Goal: Check status: Check status

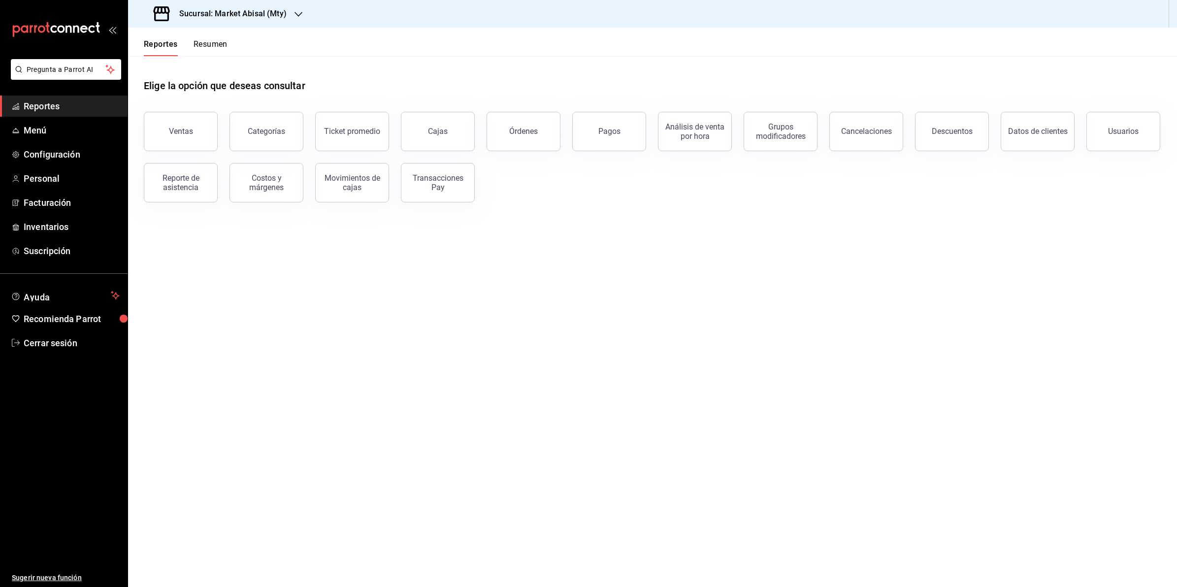
click at [257, 14] on h3 "Sucursal: Market Abisal (Mty)" at bounding box center [228, 14] width 115 height 12
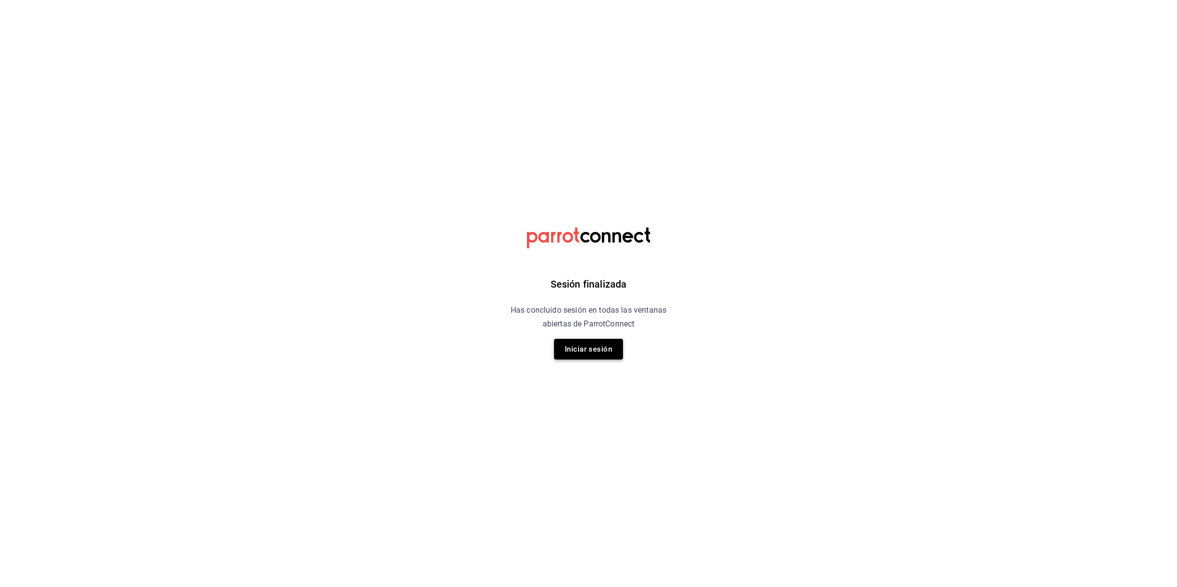
click at [574, 342] on button "Iniciar sesión" at bounding box center [588, 349] width 69 height 21
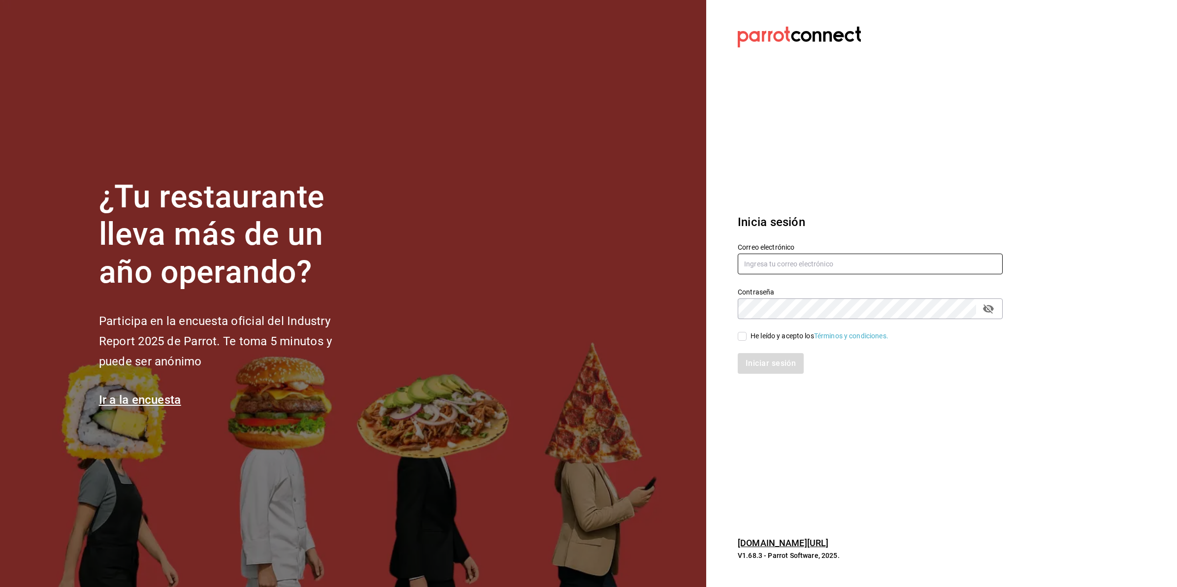
type input "abisalfacturacion@gmail.com"
click at [751, 338] on div "He leído y acepto los Términos y condiciones." at bounding box center [820, 336] width 138 height 10
click at [747, 338] on input "He leído y acepto los Términos y condiciones." at bounding box center [742, 336] width 9 height 9
checkbox input "true"
click at [754, 354] on button "Iniciar sesión" at bounding box center [771, 363] width 67 height 21
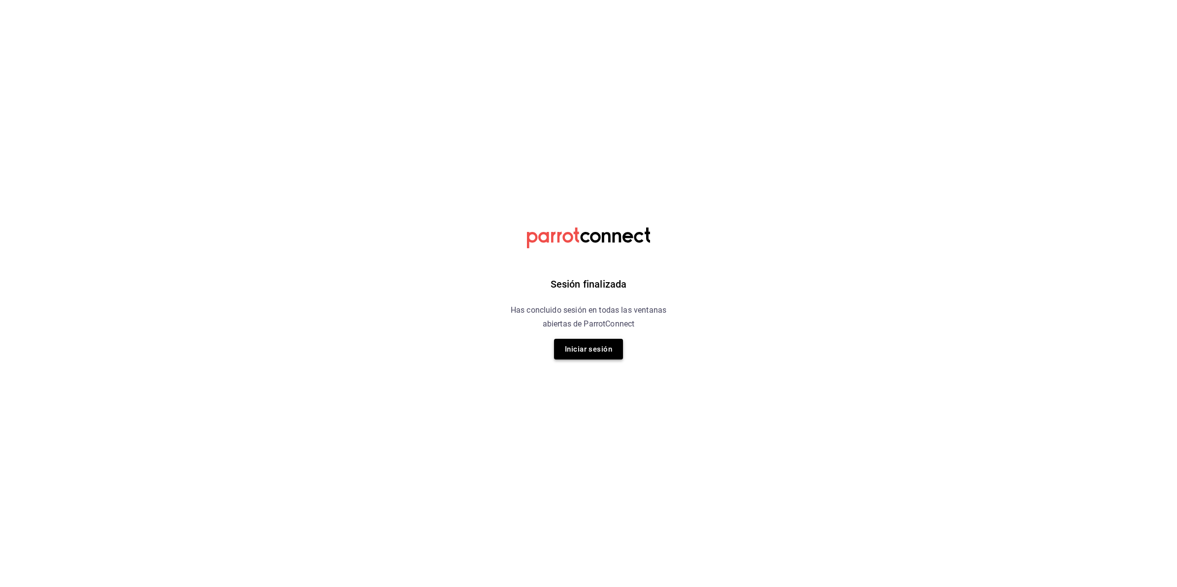
click at [597, 351] on button "Iniciar sesión" at bounding box center [588, 349] width 69 height 21
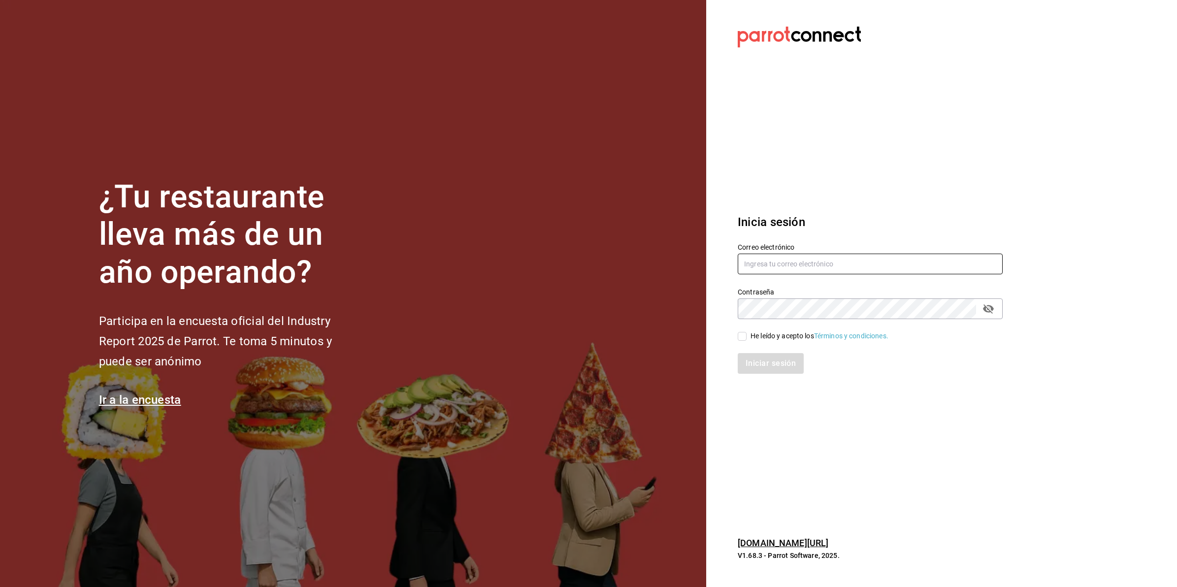
type input "abisalfacturacion@gmail.com"
click at [772, 333] on div "He leído y acepto los Términos y condiciones." at bounding box center [820, 336] width 138 height 10
click at [747, 333] on input "He leído y acepto los Términos y condiciones." at bounding box center [742, 336] width 9 height 9
checkbox input "true"
click at [768, 350] on div "Iniciar sesión" at bounding box center [864, 357] width 277 height 33
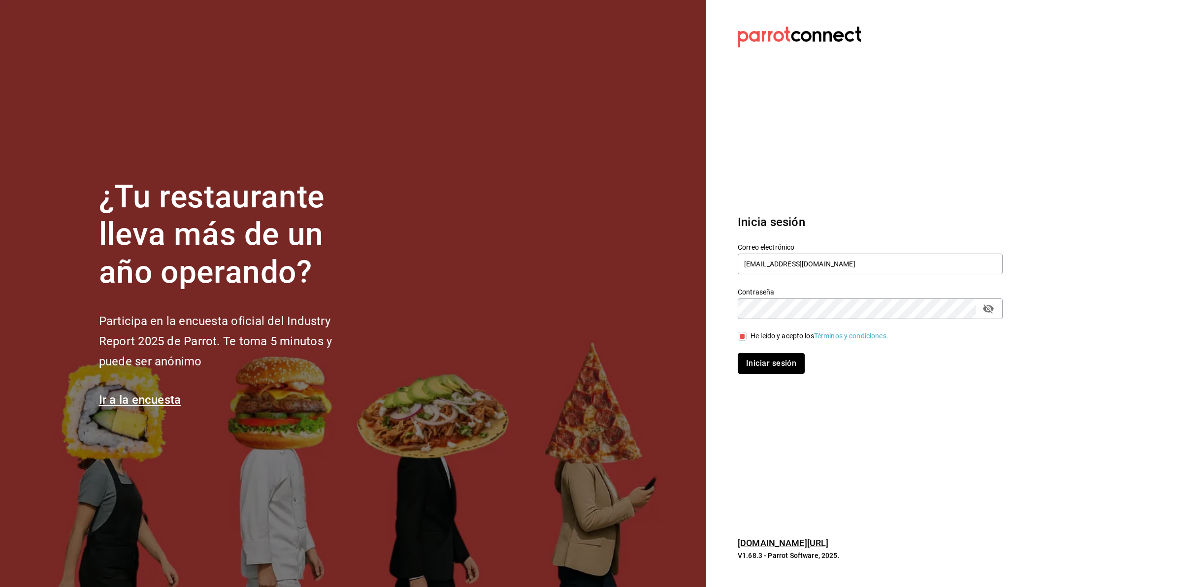
click at [768, 356] on button "Iniciar sesión" at bounding box center [771, 363] width 67 height 21
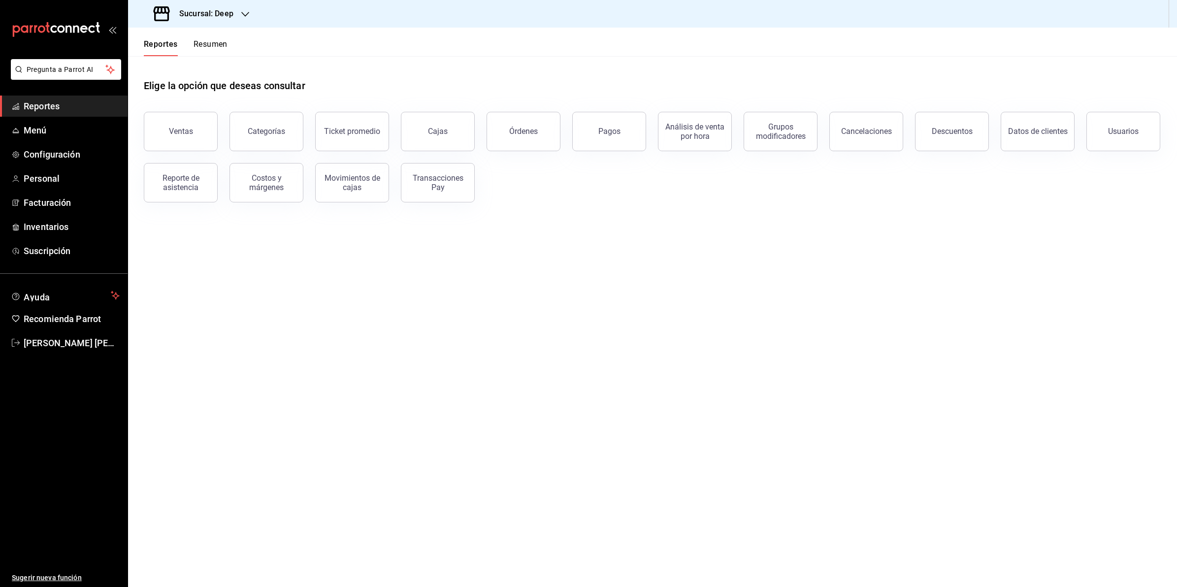
click at [231, 15] on h3 "Sucursal: Deep" at bounding box center [202, 14] width 62 height 12
click at [220, 65] on div "Abisal Seafoods (MTY)" at bounding box center [202, 65] width 132 height 10
click at [166, 177] on div "Reporte de asistencia" at bounding box center [180, 182] width 61 height 19
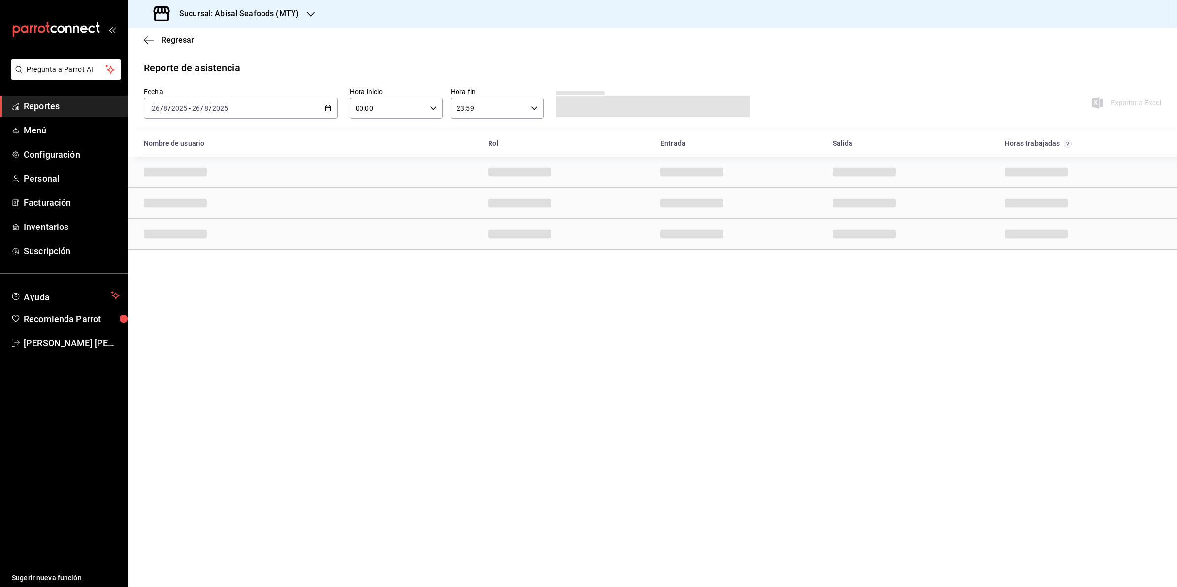
click at [325, 112] on div "2025-08-26 26 / 8 / 2025 - 2025-08-26 26 / 8 / 2025" at bounding box center [241, 108] width 194 height 21
click at [207, 242] on li "Rango de fechas" at bounding box center [190, 249] width 92 height 22
click at [345, 143] on icon "button" at bounding box center [344, 144] width 3 height 6
click at [345, 143] on icon "button" at bounding box center [344, 146] width 3 height 6
click at [346, 143] on icon "button" at bounding box center [345, 144] width 12 height 12
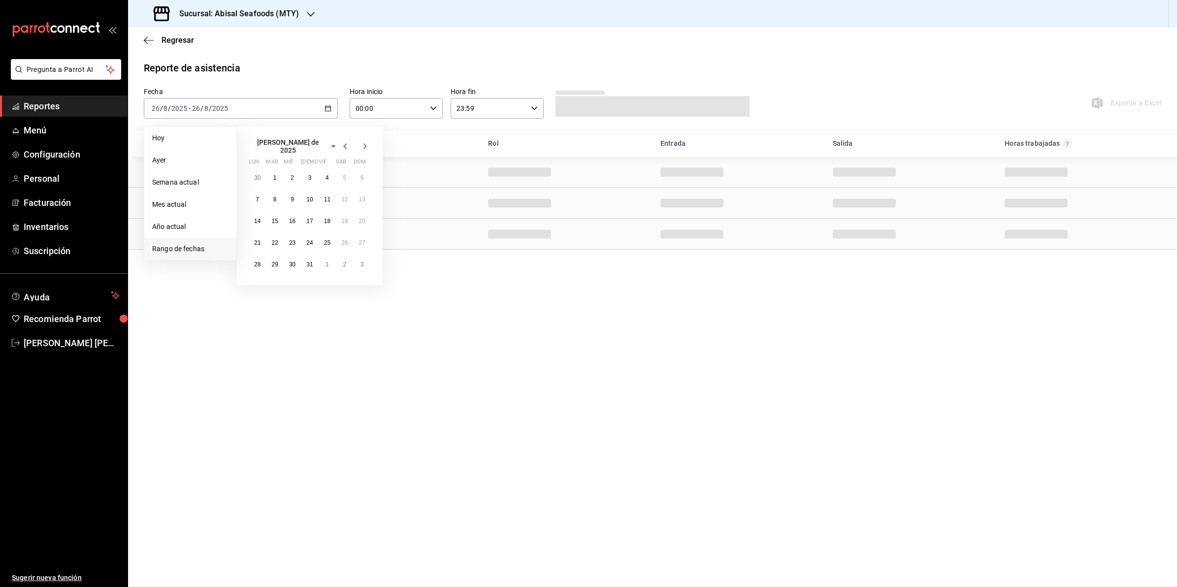
click at [346, 143] on icon "button" at bounding box center [345, 146] width 12 height 12
click at [348, 146] on icon "button" at bounding box center [345, 144] width 12 height 12
click at [348, 146] on icon "button" at bounding box center [345, 146] width 12 height 12
click at [362, 170] on abbr "1" at bounding box center [361, 173] width 3 height 7
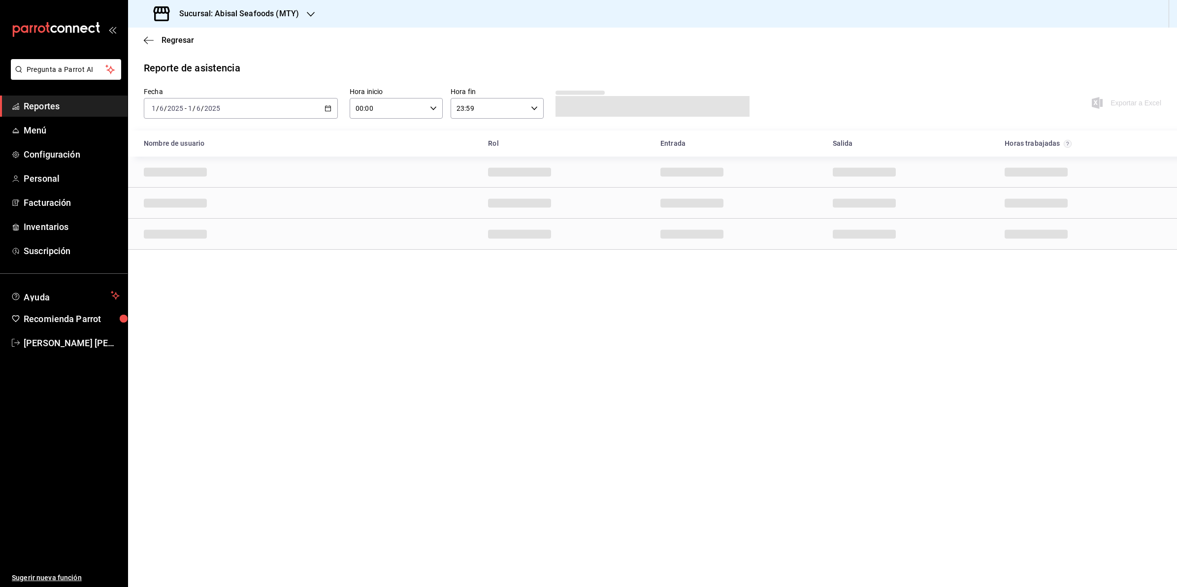
click at [326, 107] on icon "button" at bounding box center [328, 108] width 7 height 7
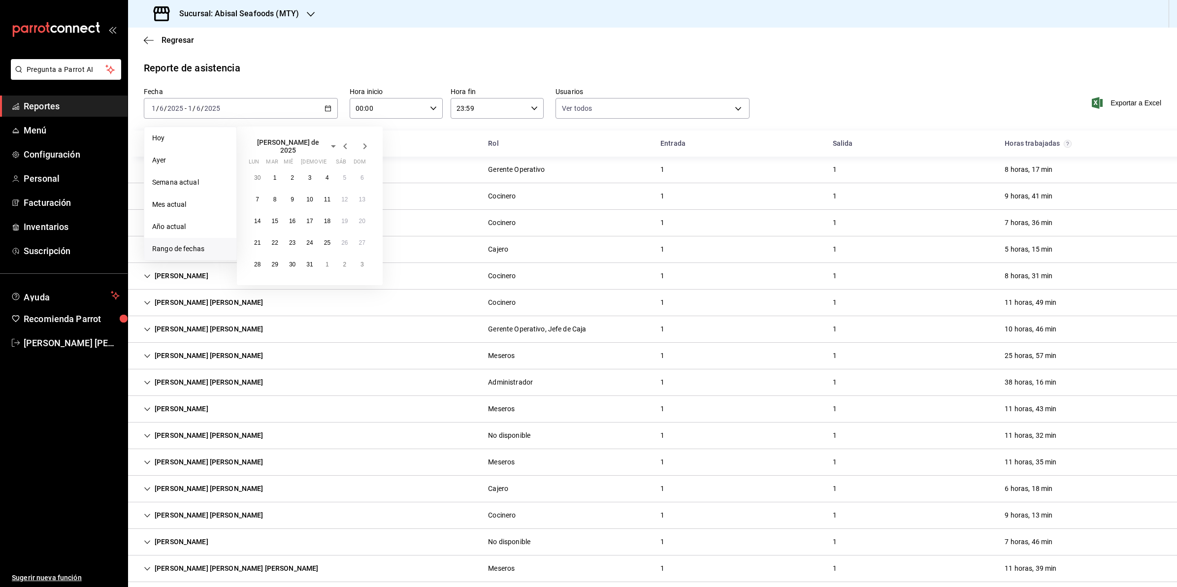
click at [364, 148] on icon "button" at bounding box center [365, 146] width 12 height 12
click at [272, 258] on abbr "26" at bounding box center [274, 260] width 6 height 7
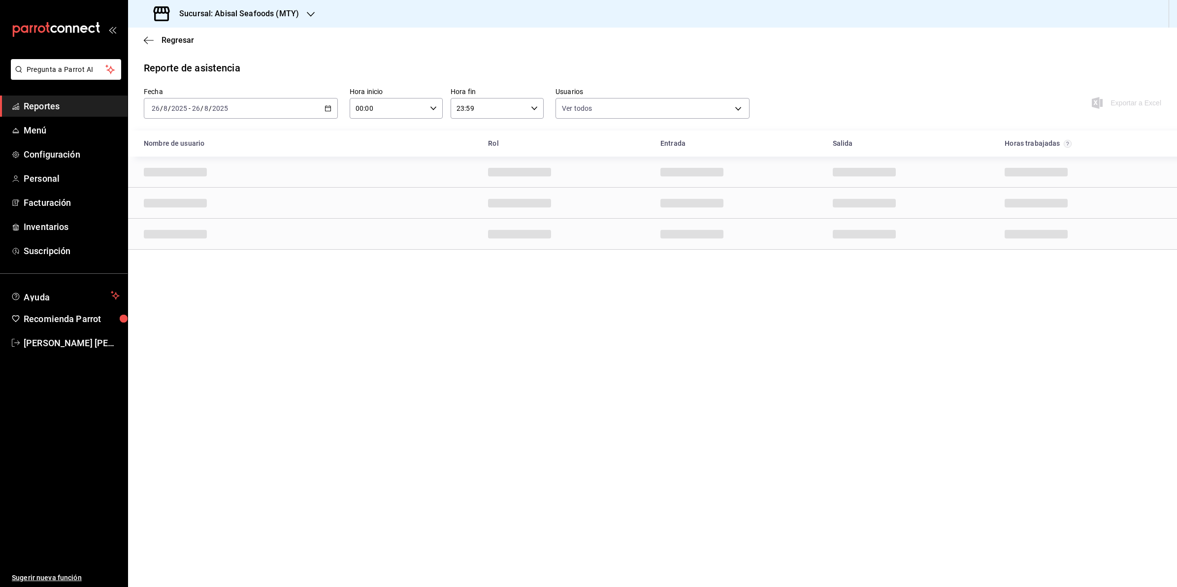
click at [330, 109] on icon "button" at bounding box center [328, 108] width 7 height 7
click at [342, 141] on icon "button" at bounding box center [345, 144] width 12 height 12
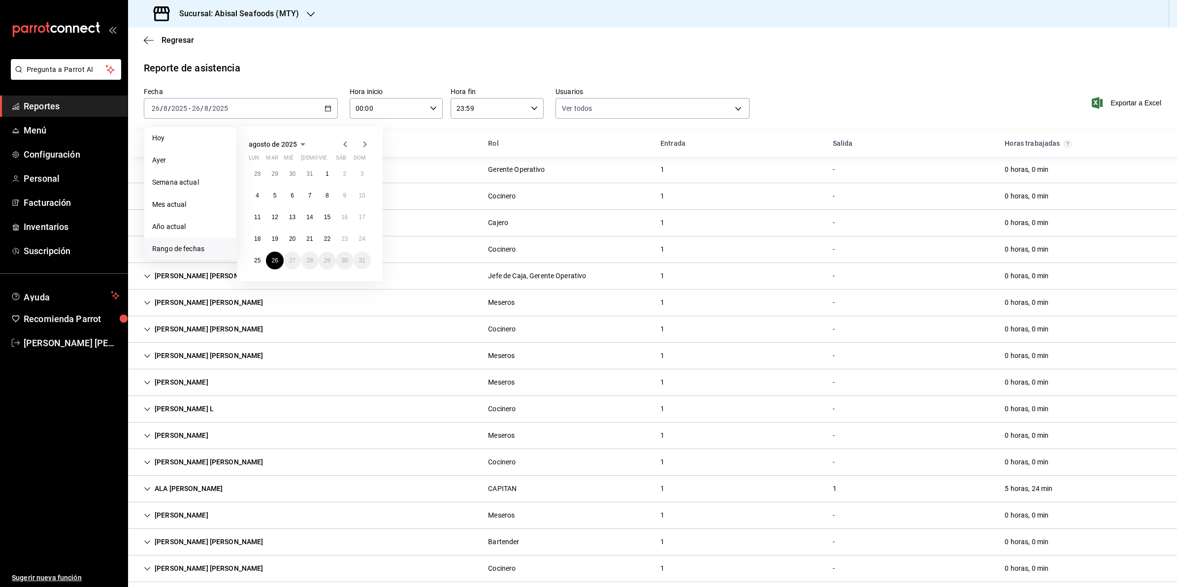
click at [350, 141] on icon "button" at bounding box center [345, 144] width 12 height 12
drag, startPoint x: 366, startPoint y: 166, endPoint x: 363, endPoint y: 171, distance: 5.7
click at [363, 170] on button "1" at bounding box center [362, 174] width 17 height 18
click at [364, 145] on icon "button" at bounding box center [364, 144] width 3 height 6
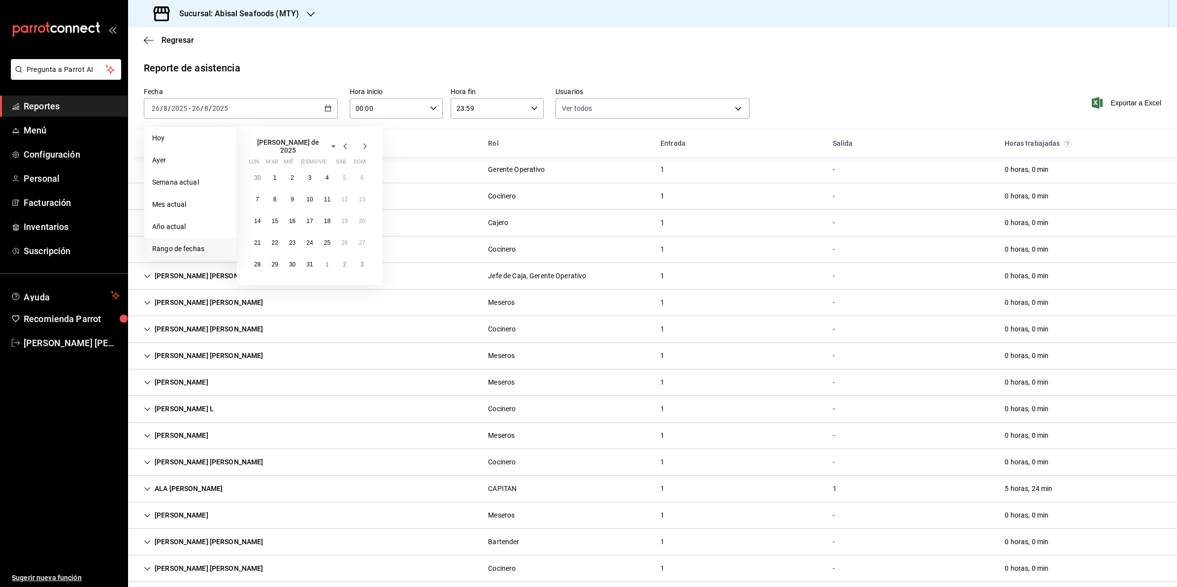
click at [364, 145] on icon "button" at bounding box center [364, 146] width 3 height 6
click at [270, 262] on button "26" at bounding box center [274, 261] width 17 height 18
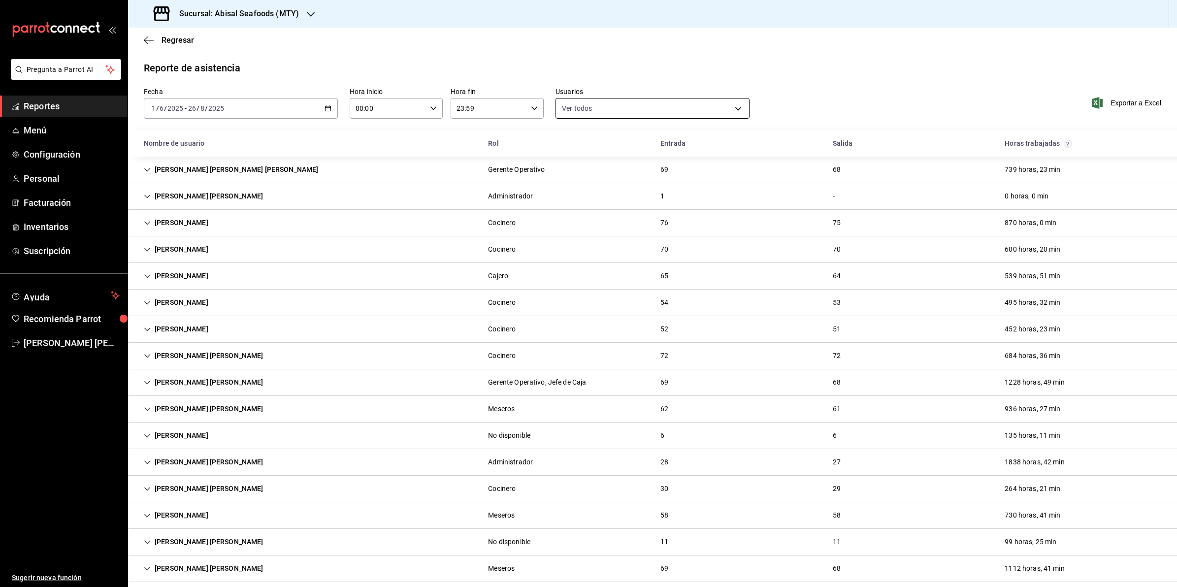
click at [571, 113] on body "Pregunta a Parrot AI Reportes Menú Configuración Personal Facturación Inventari…" at bounding box center [588, 293] width 1177 height 587
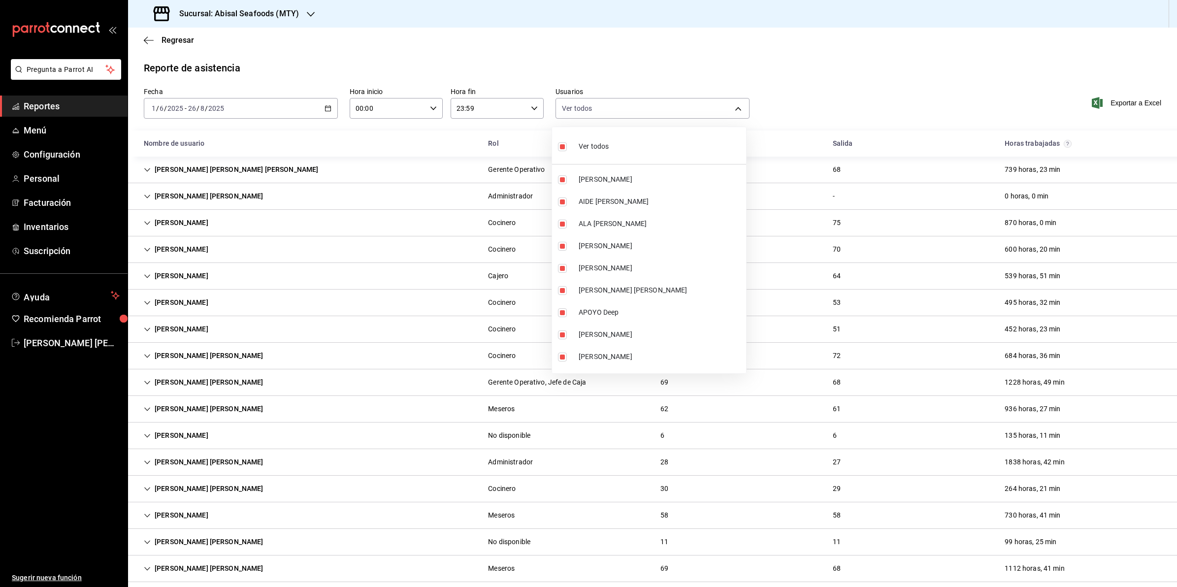
click at [701, 144] on li "Ver todos" at bounding box center [649, 145] width 194 height 29
checkbox input "false"
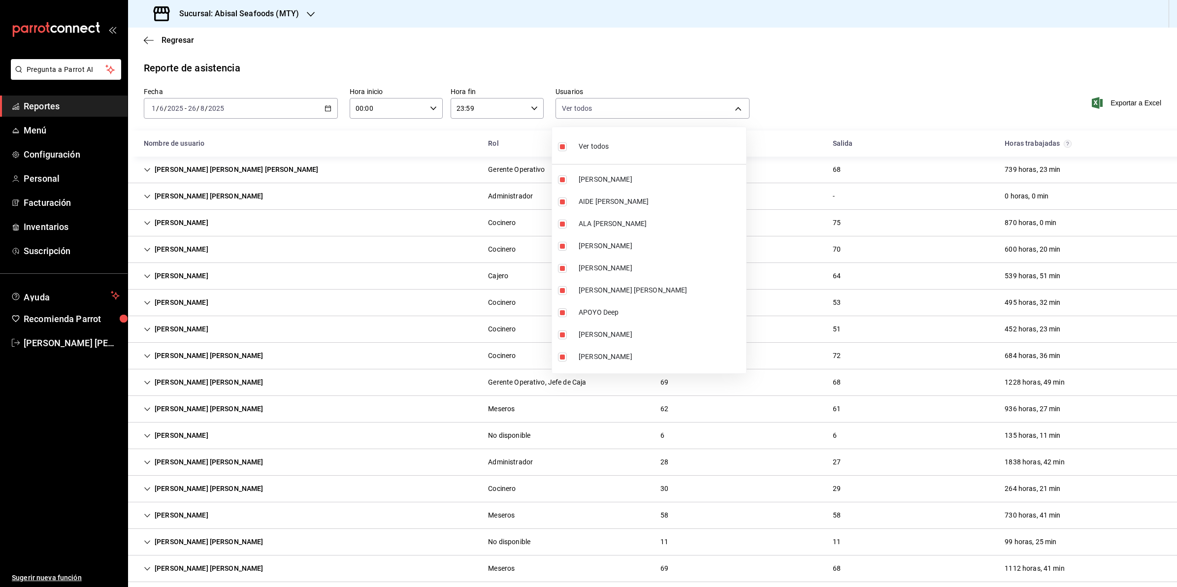
checkbox input "false"
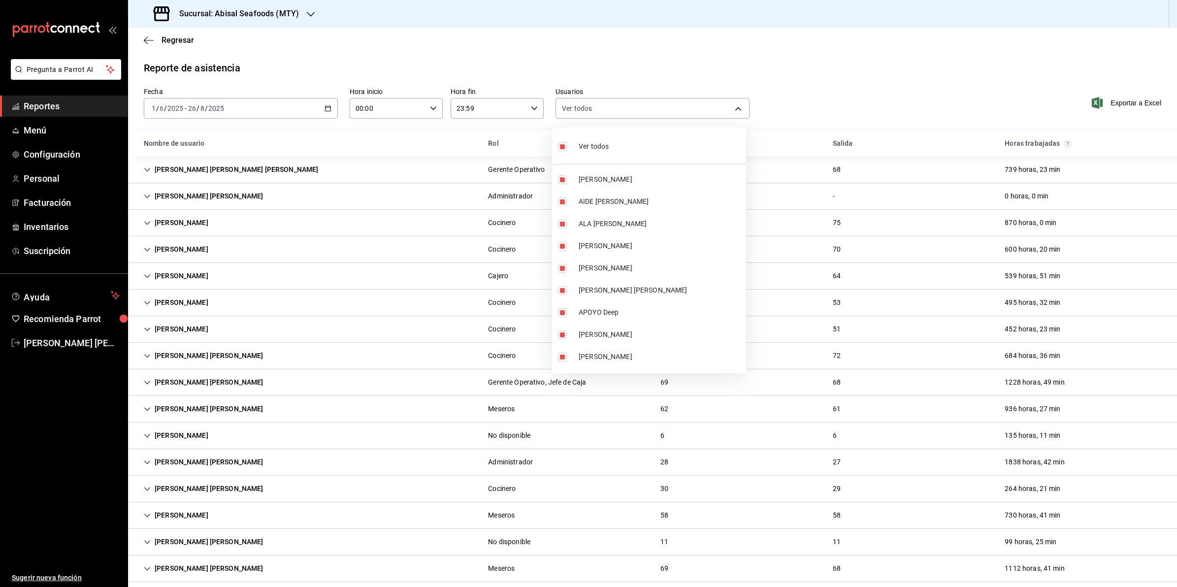
checkbox input "false"
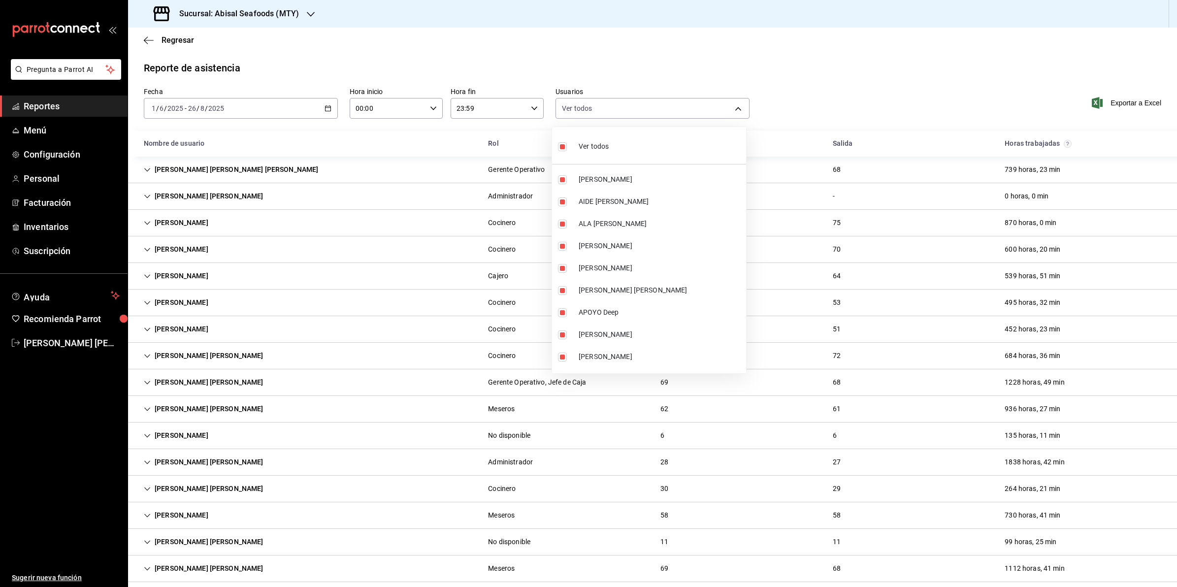
checkbox input "false"
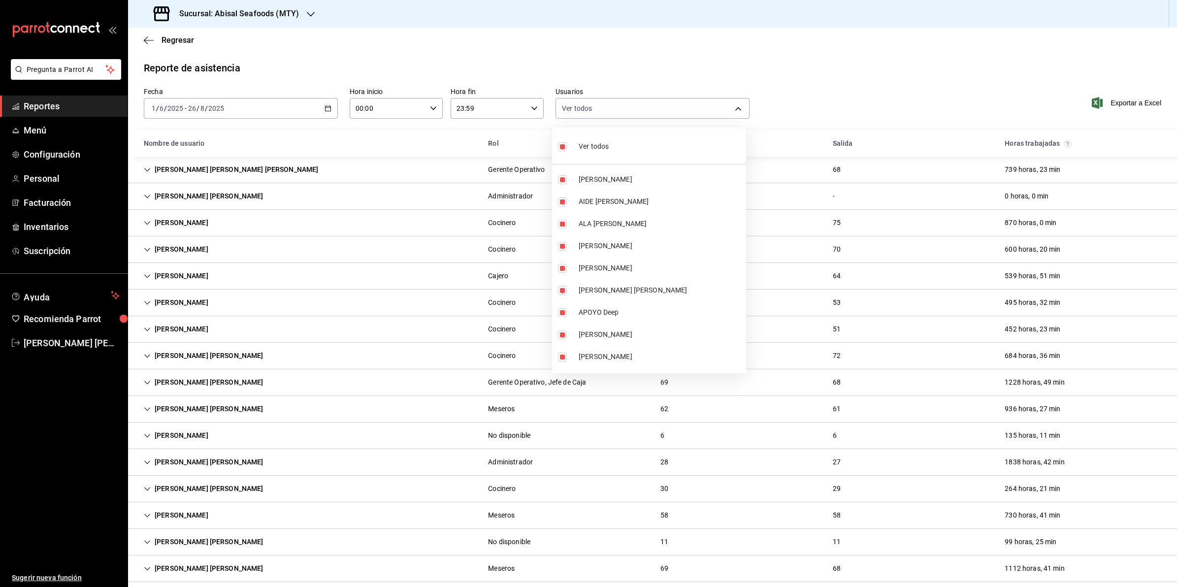
checkbox input "false"
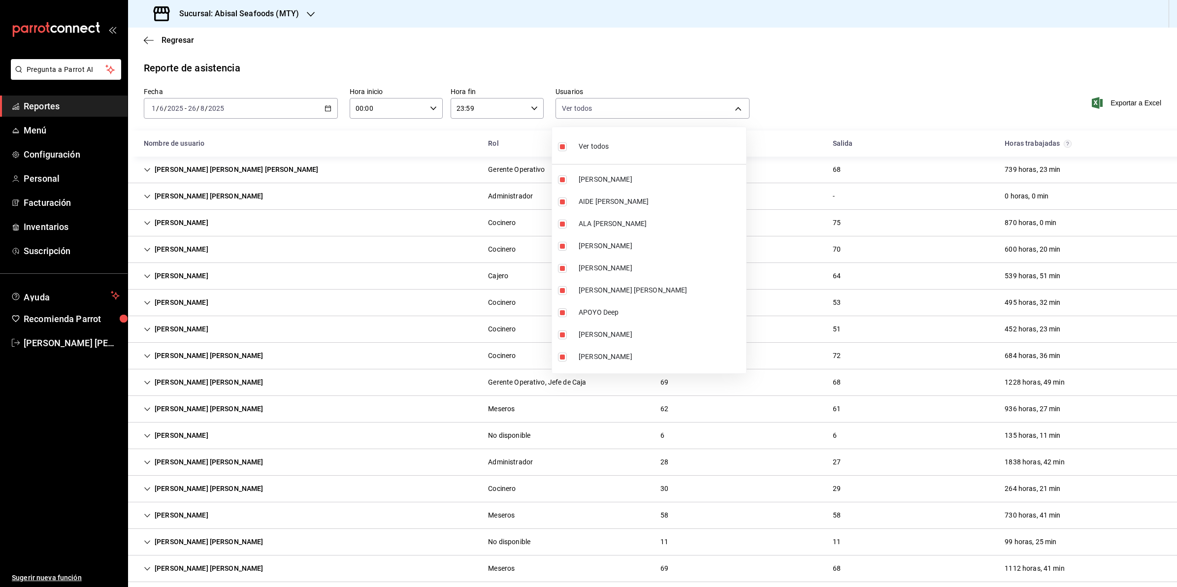
checkbox input "false"
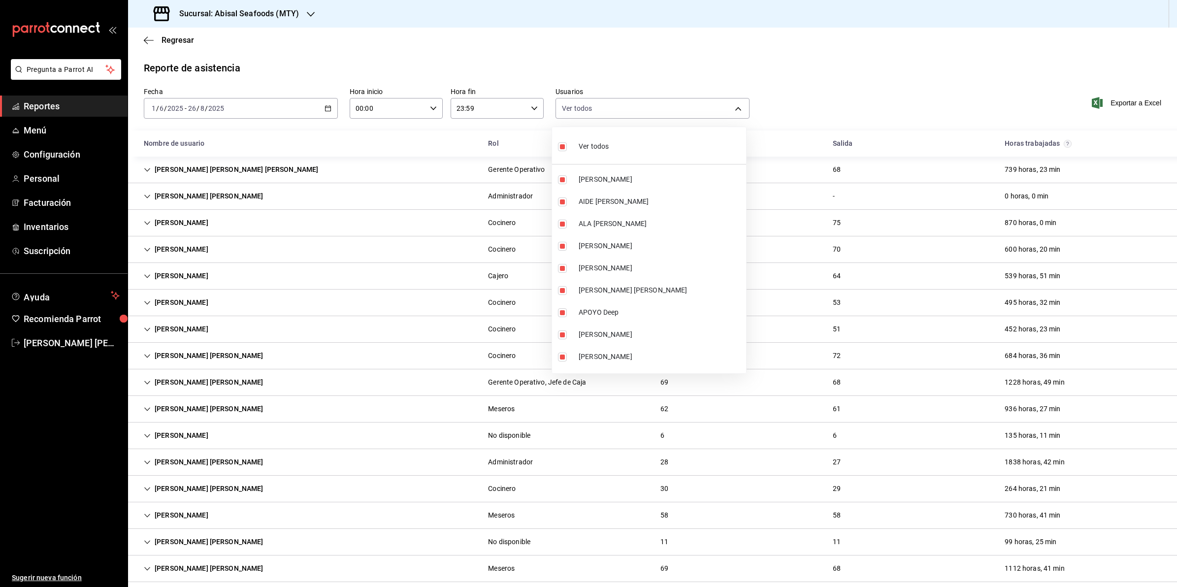
checkbox input "false"
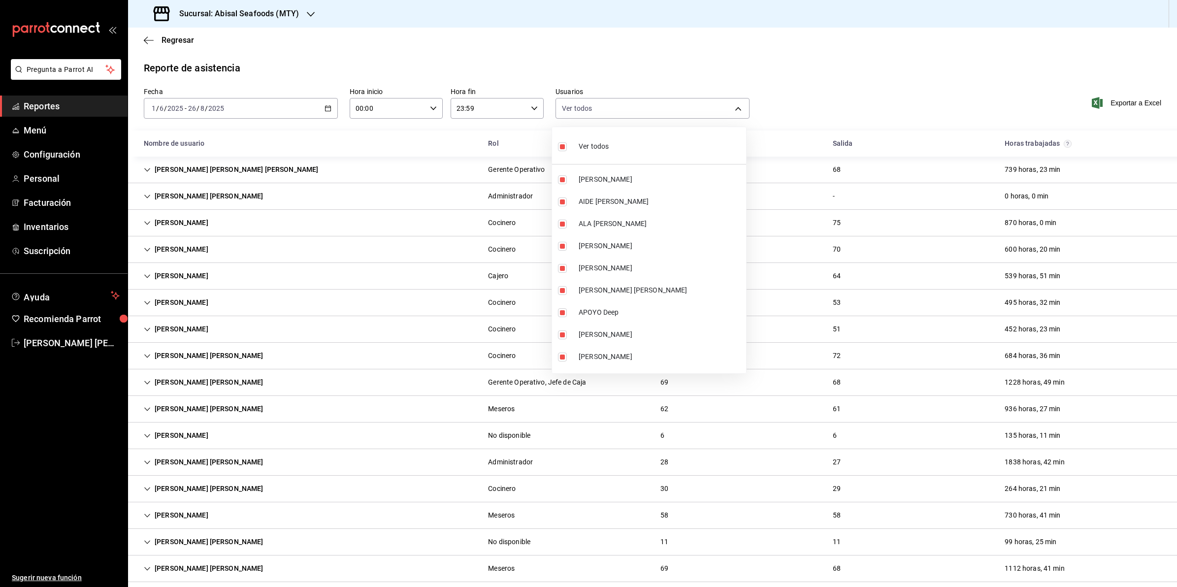
checkbox input "false"
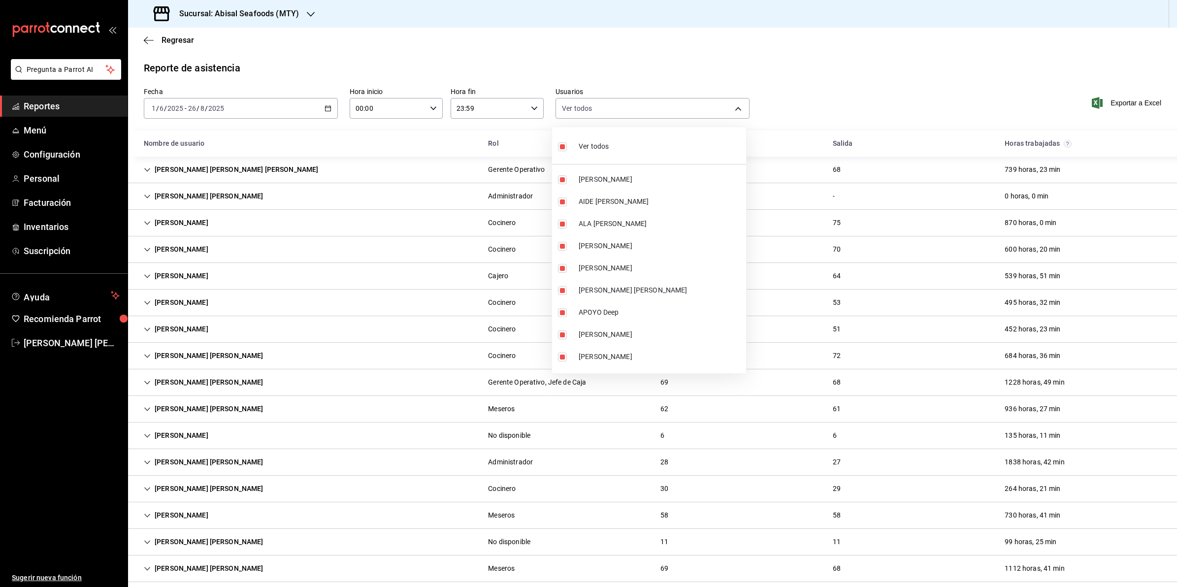
checkbox input "false"
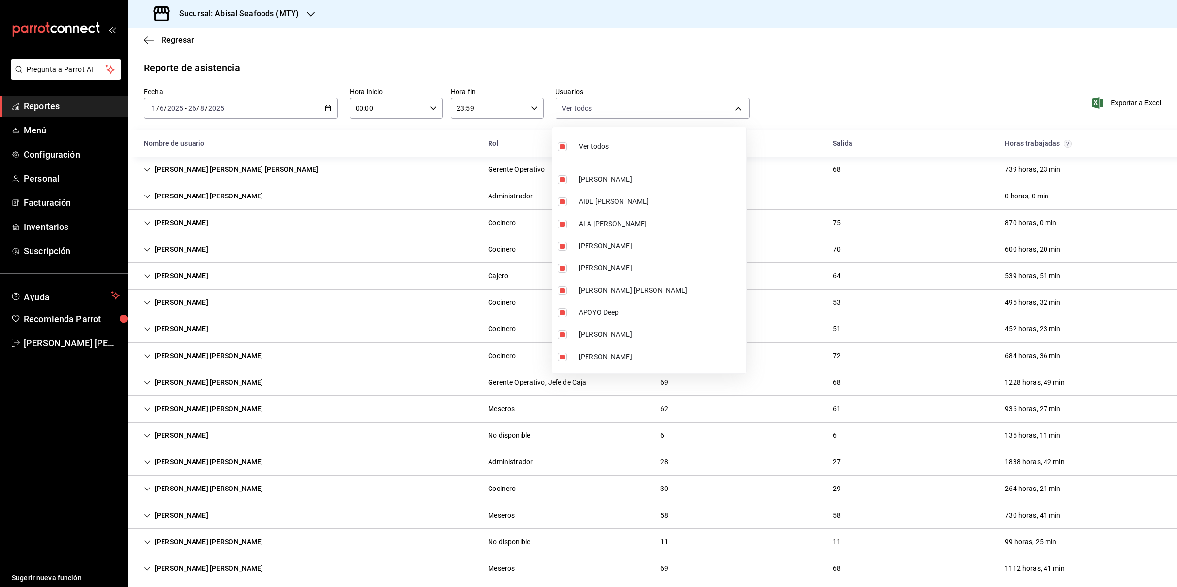
checkbox input "false"
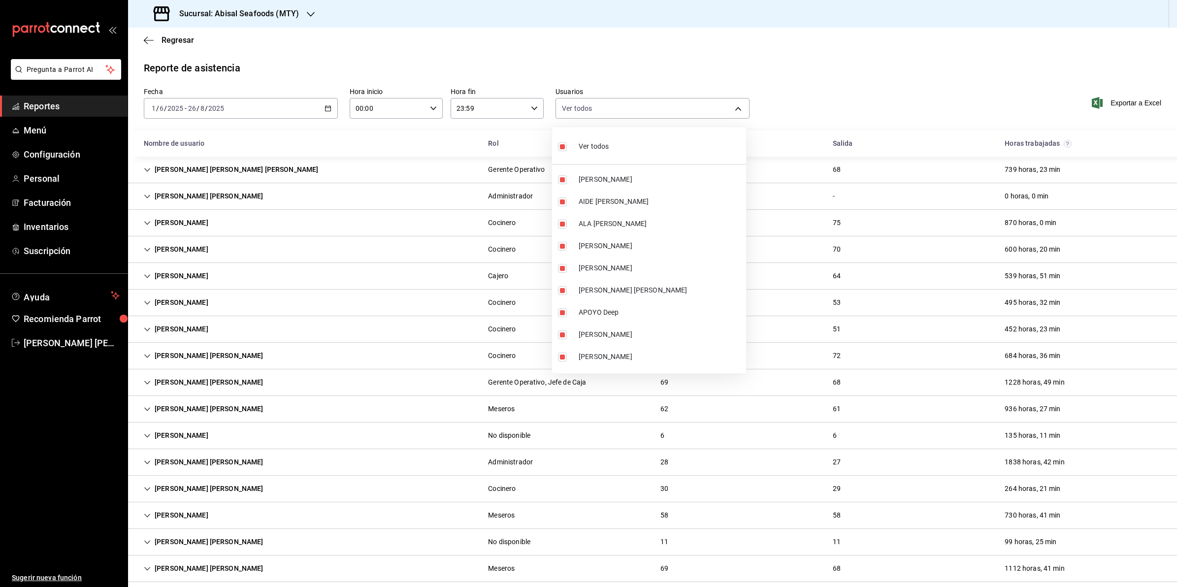
checkbox input "false"
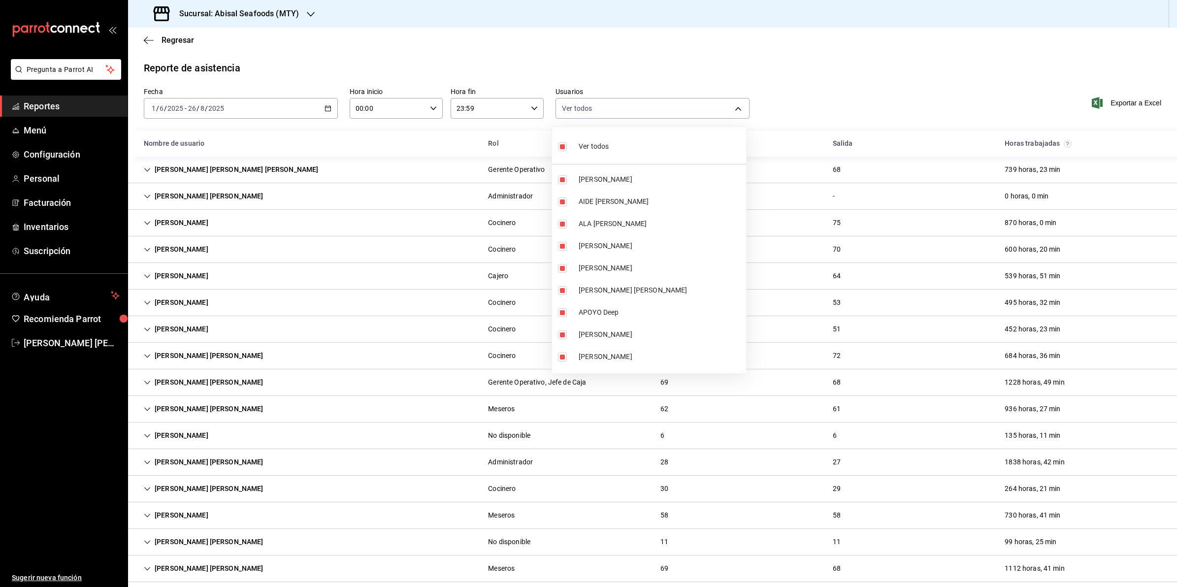
checkbox input "false"
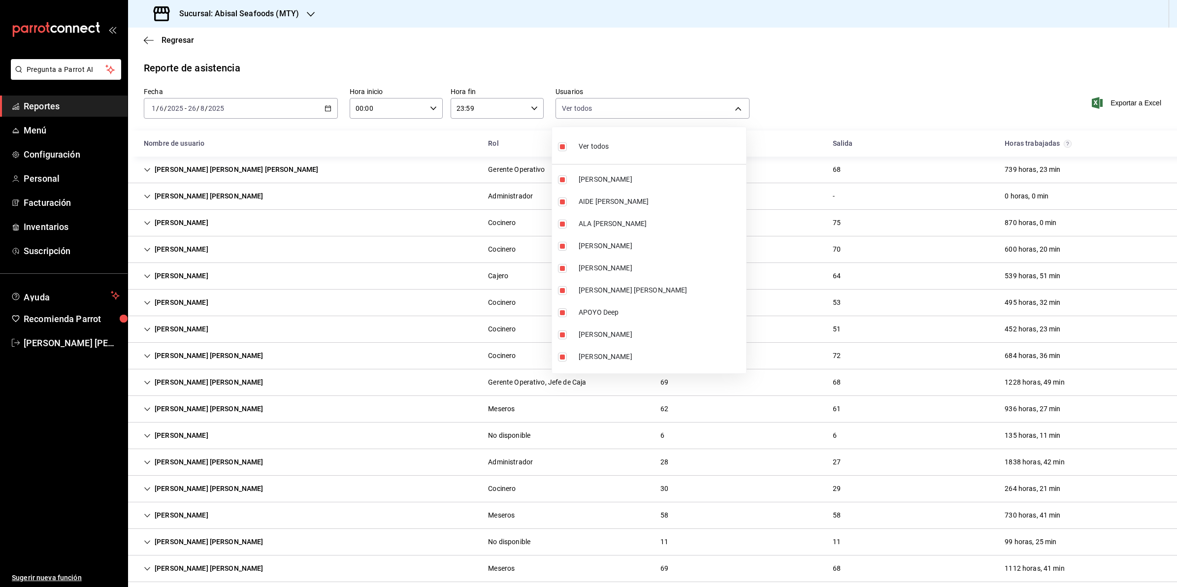
checkbox input "false"
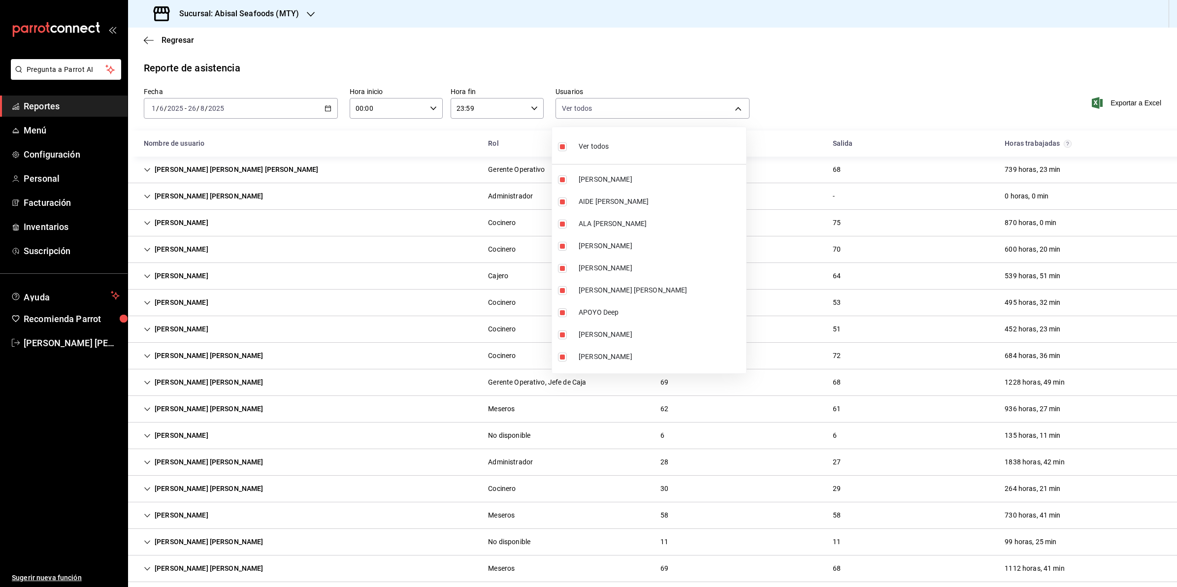
checkbox input "false"
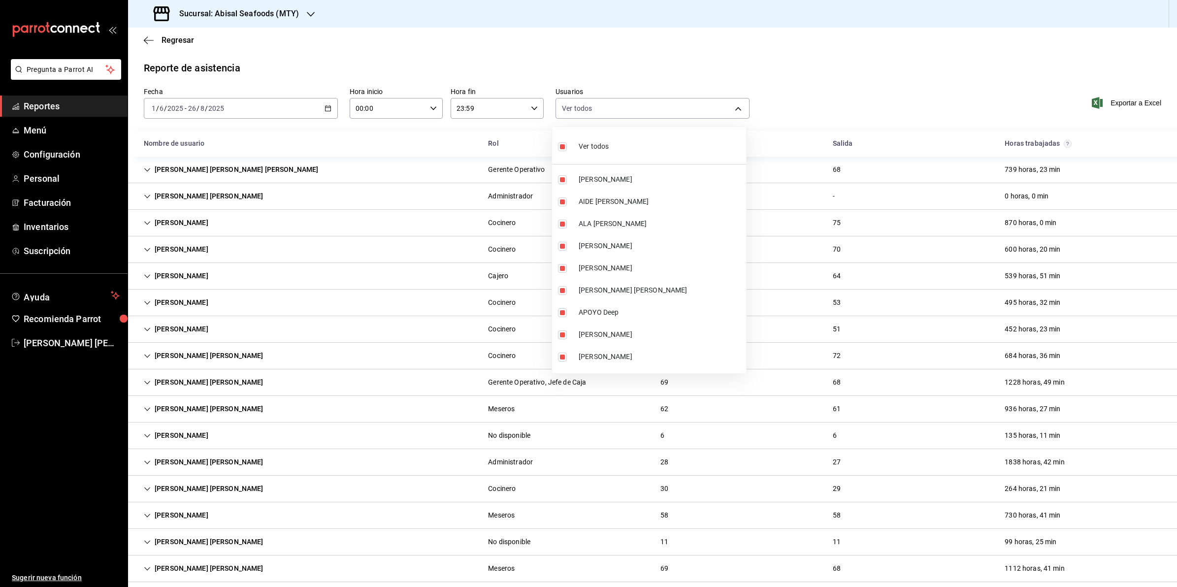
checkbox input "false"
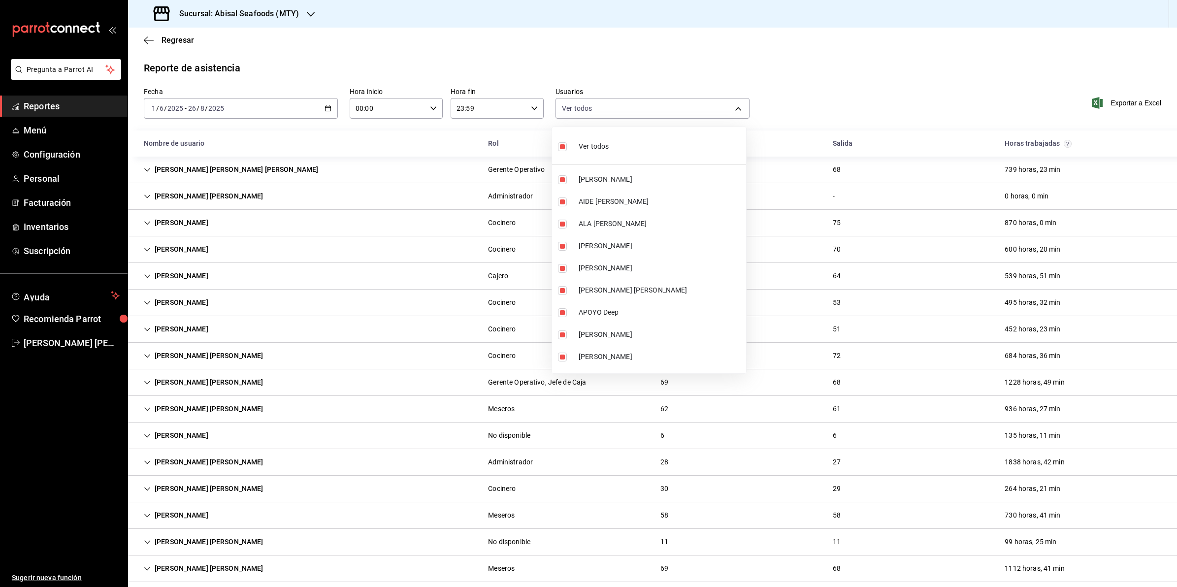
checkbox input "false"
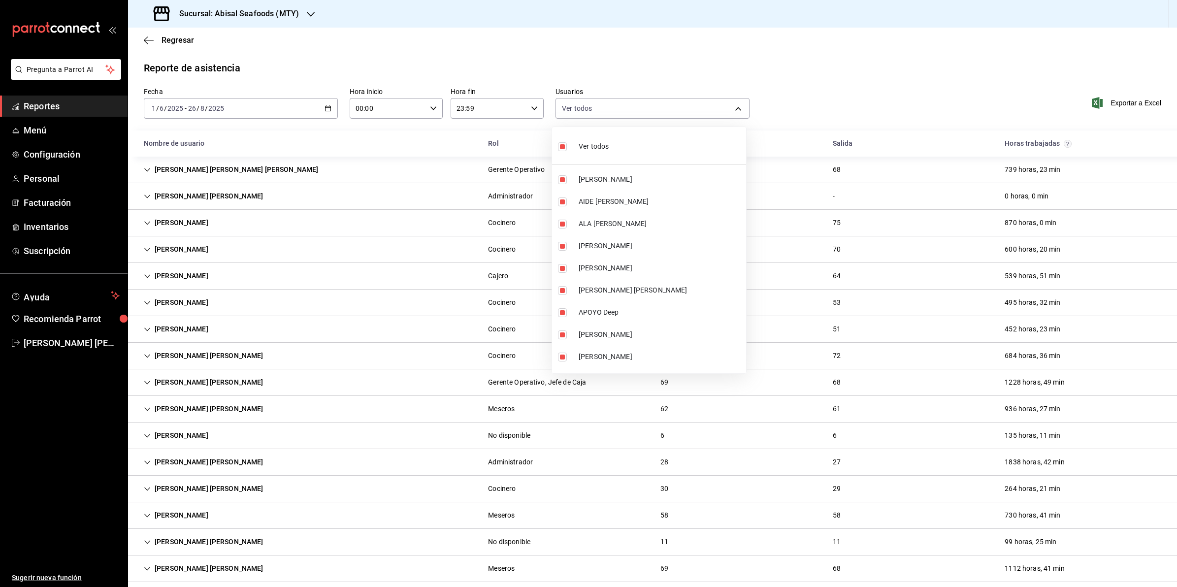
checkbox input "false"
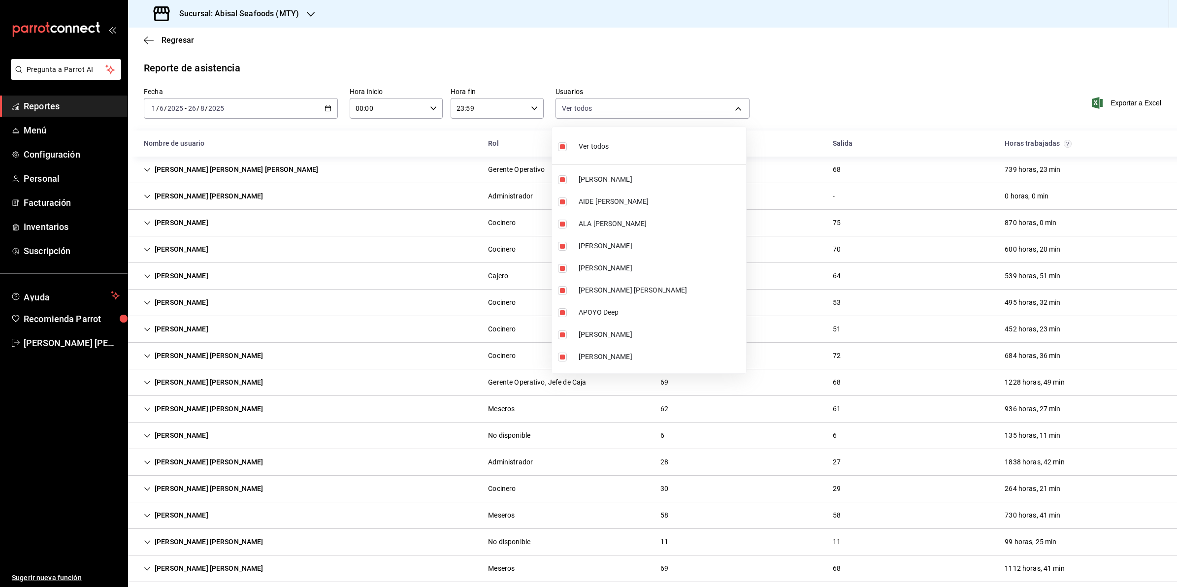
checkbox input "false"
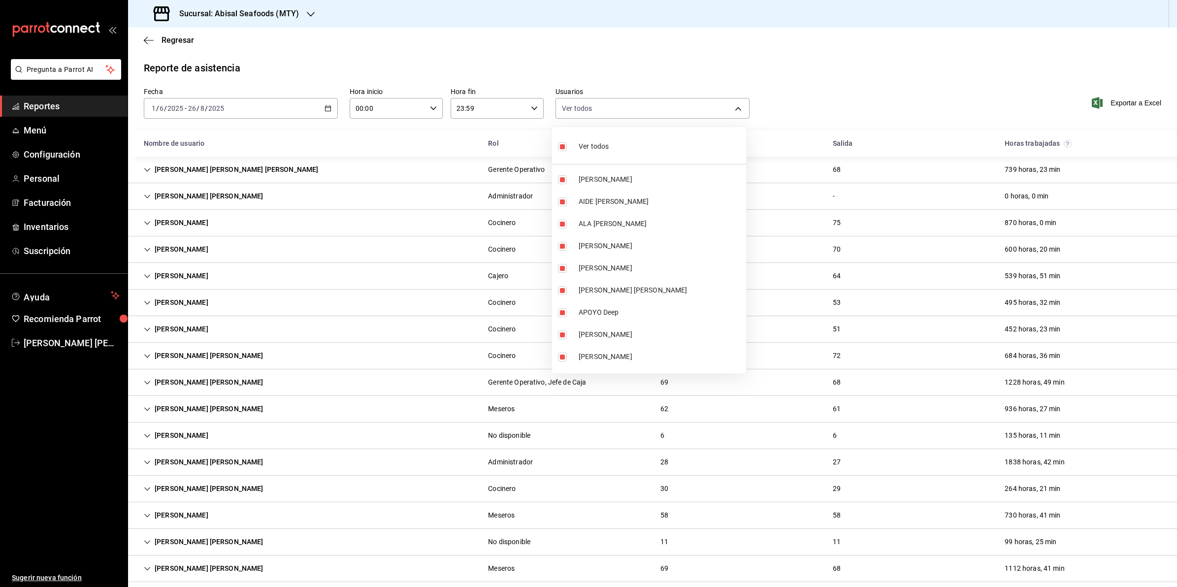
checkbox input "false"
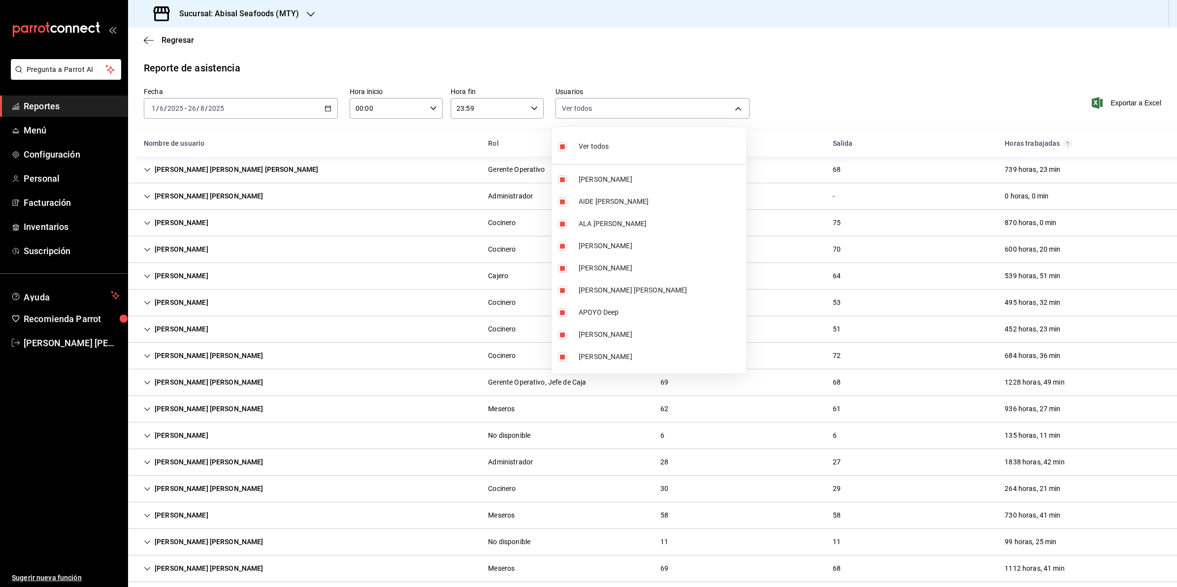
checkbox input "false"
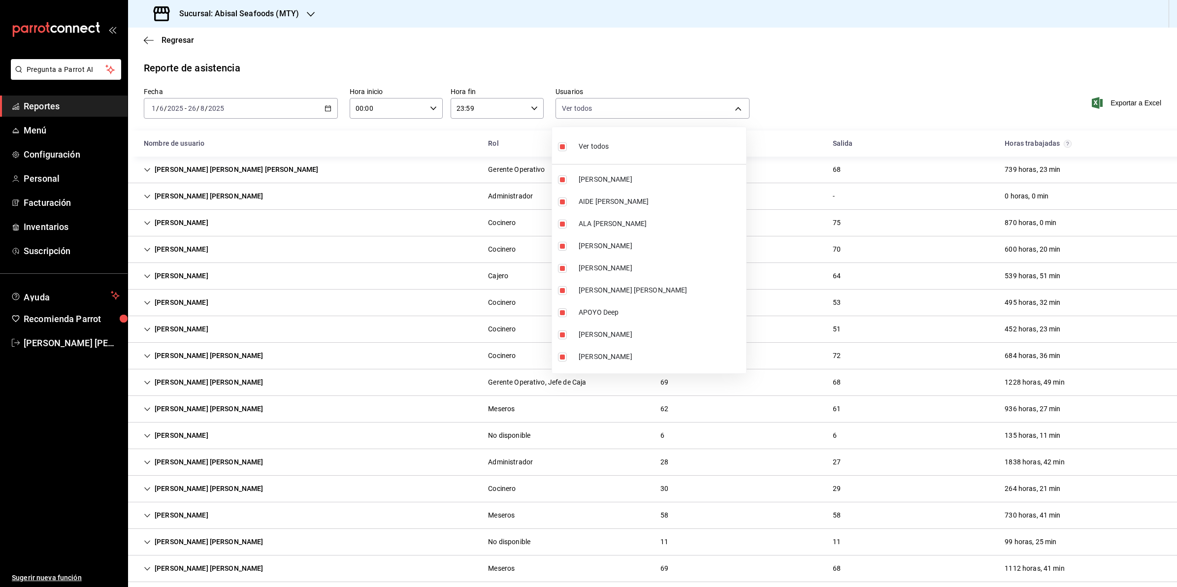
checkbox input "false"
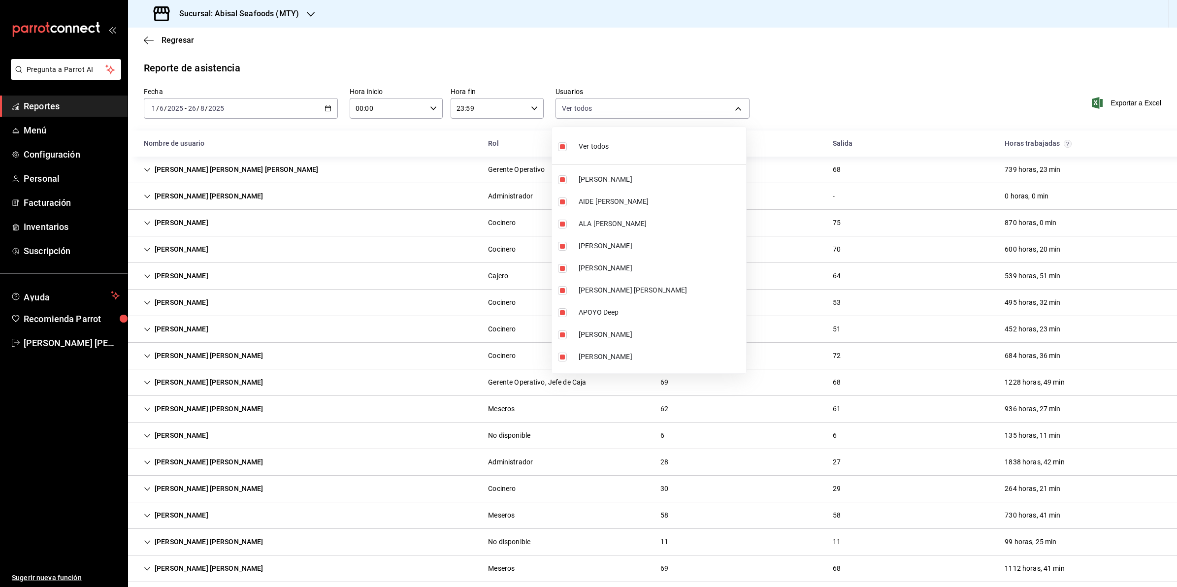
checkbox input "false"
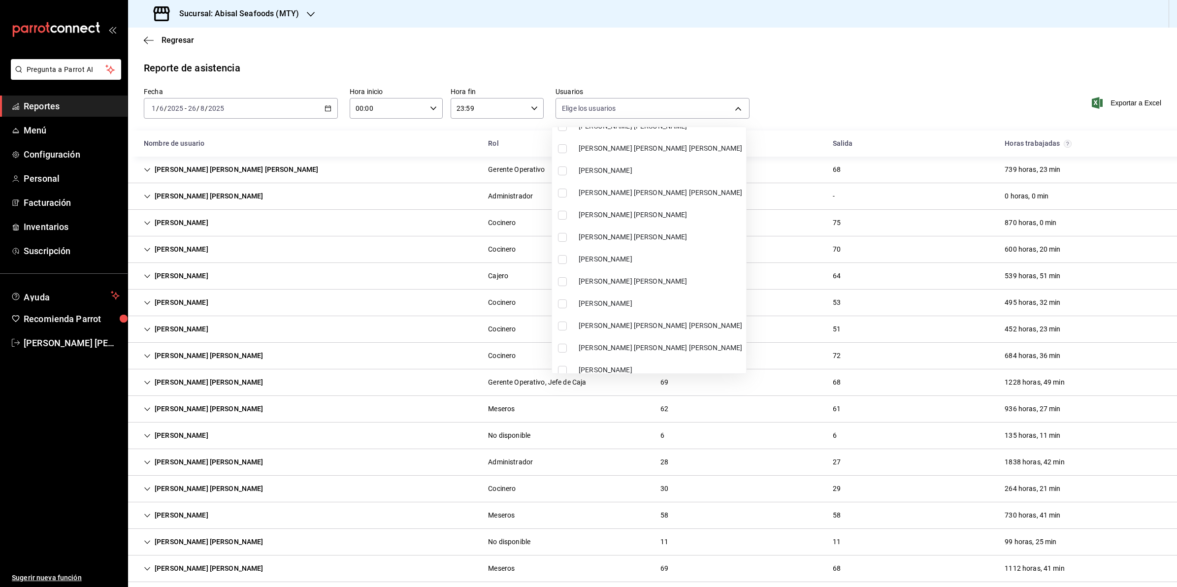
scroll to position [1296, 0]
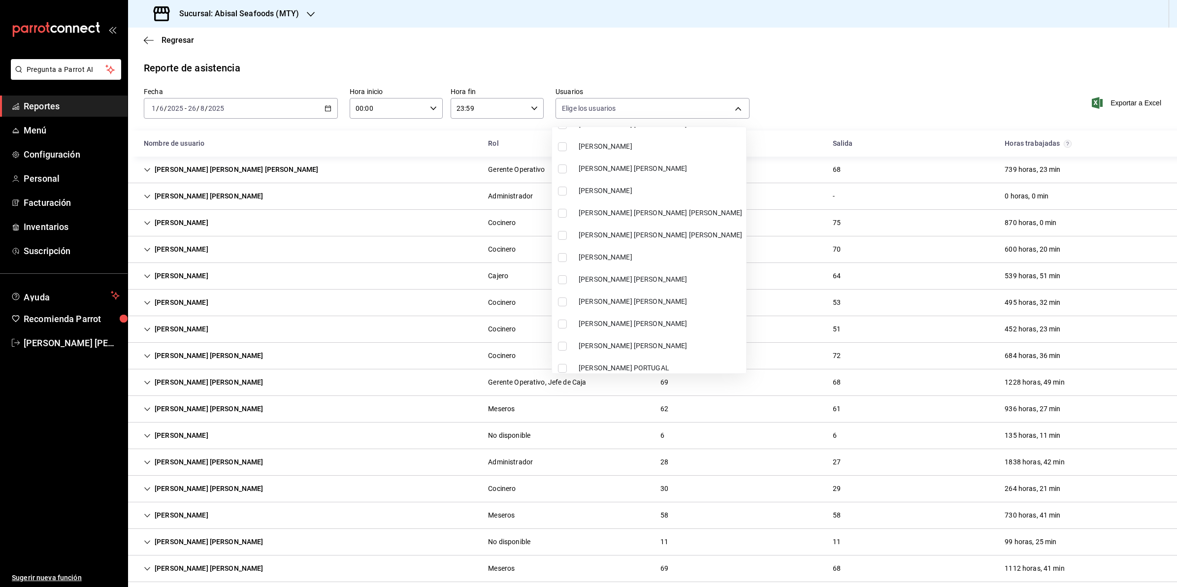
click at [616, 112] on div at bounding box center [588, 293] width 1177 height 587
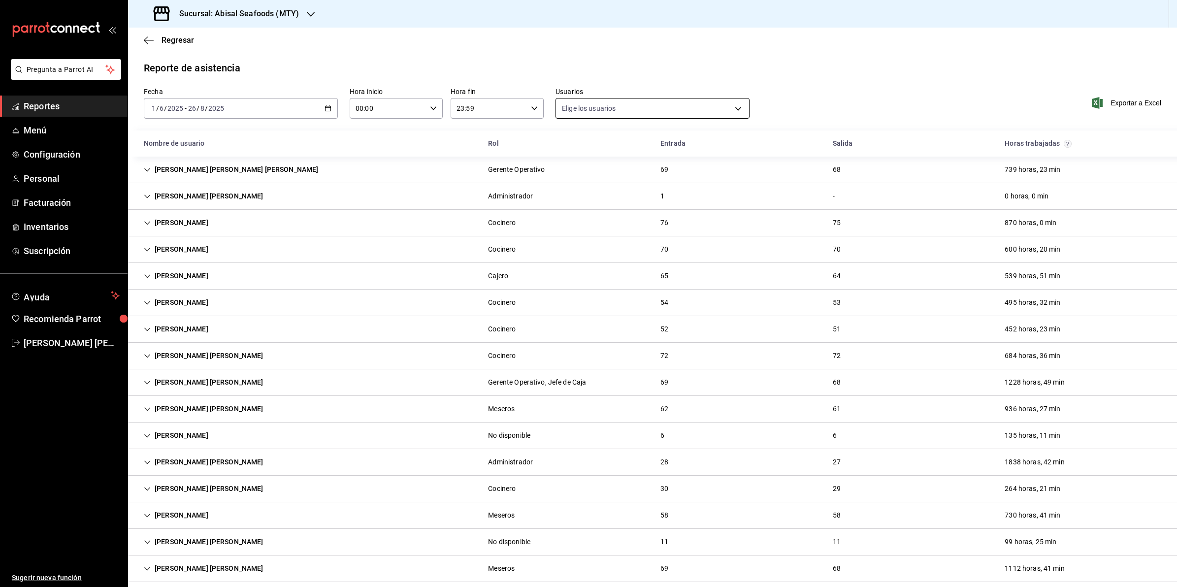
click at [646, 108] on body "Pregunta a Parrot AI Reportes Menú Configuración Personal Facturación Inventari…" at bounding box center [588, 293] width 1177 height 587
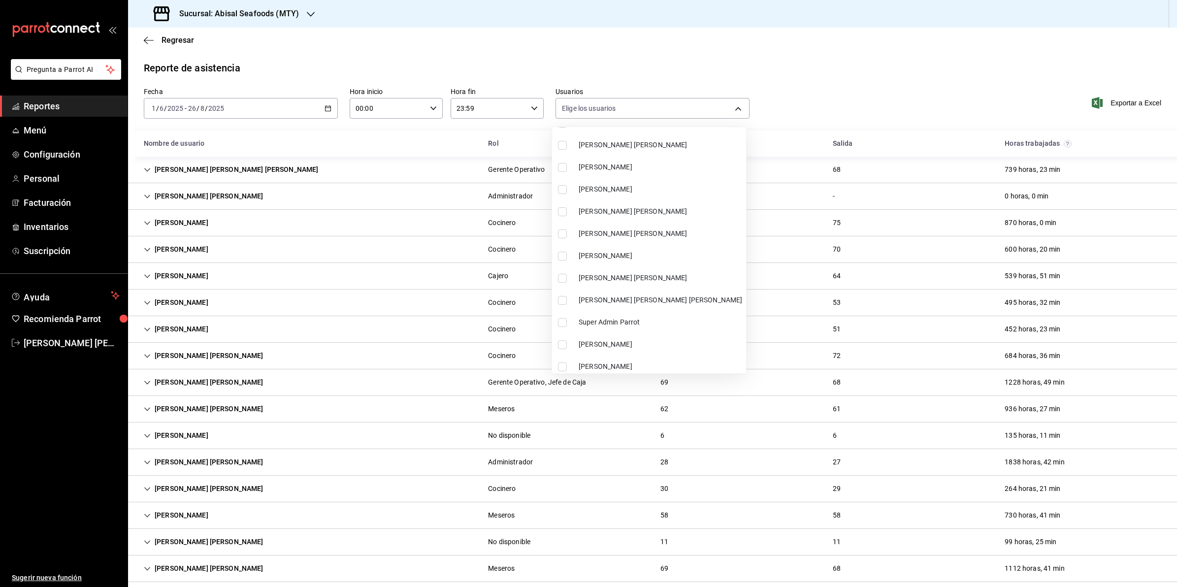
scroll to position [1932, 0]
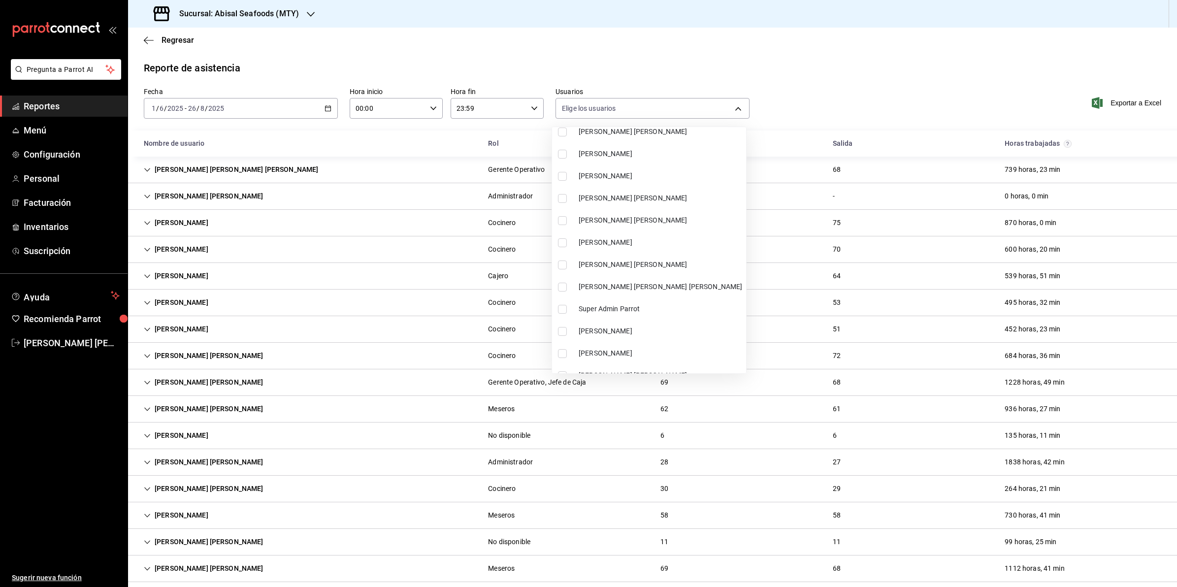
click at [632, 241] on span "Selena Pomposo Martinez" at bounding box center [661, 242] width 164 height 10
type input "2d9c9920-e289-499c-9f86-1138b1ba04c4"
checkbox input "true"
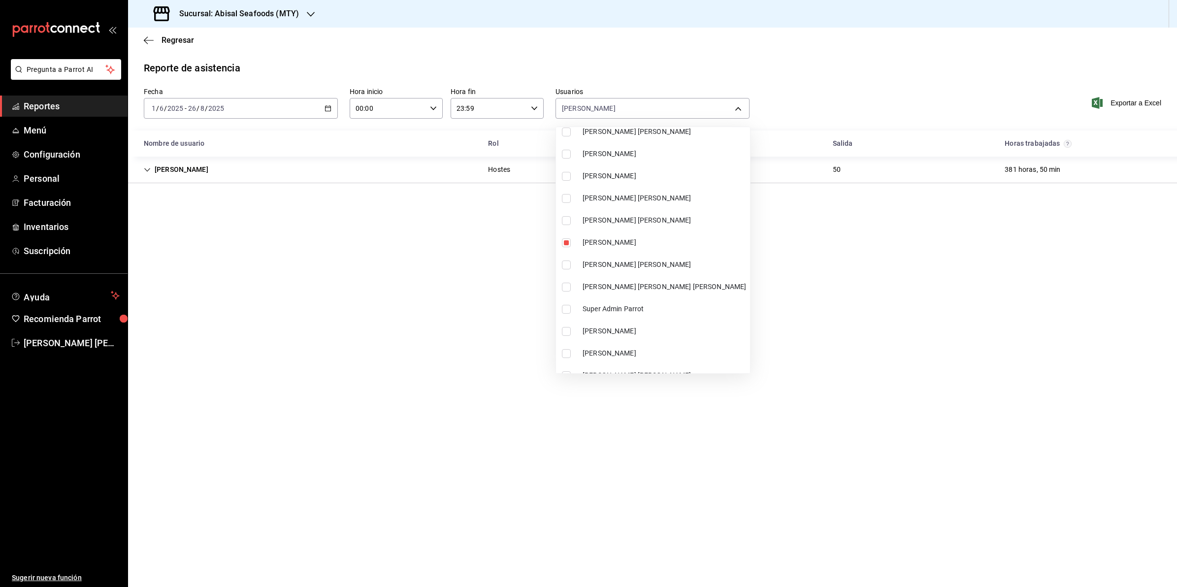
click at [966, 356] on div at bounding box center [588, 293] width 1177 height 587
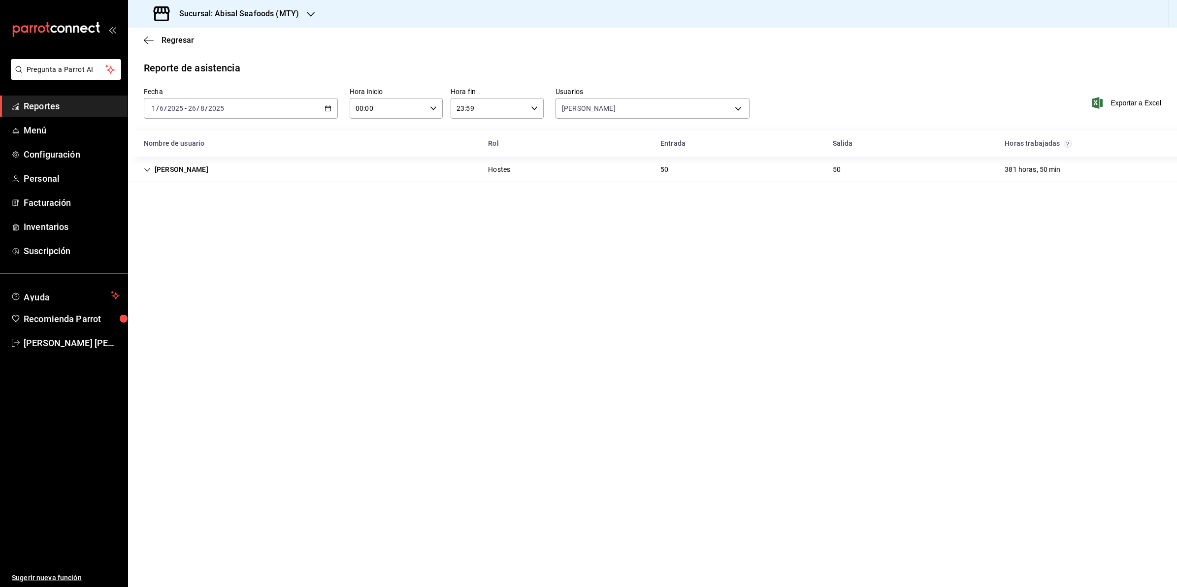
click at [216, 172] on div "Selena Pomposo Martinez" at bounding box center [176, 170] width 80 height 18
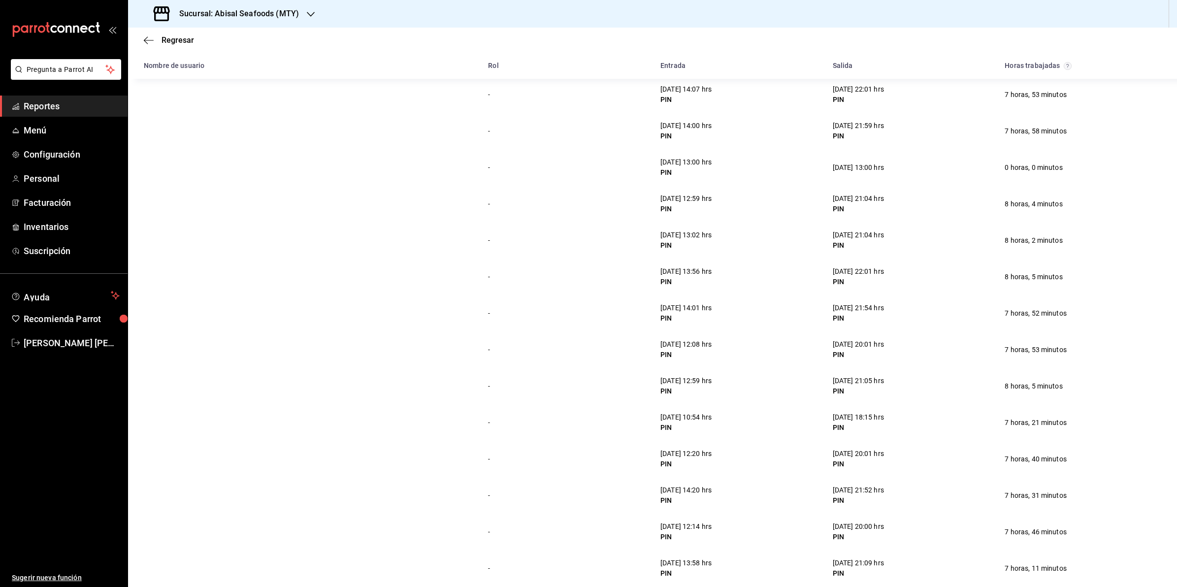
scroll to position [1432, 0]
